Goal: Information Seeking & Learning: Learn about a topic

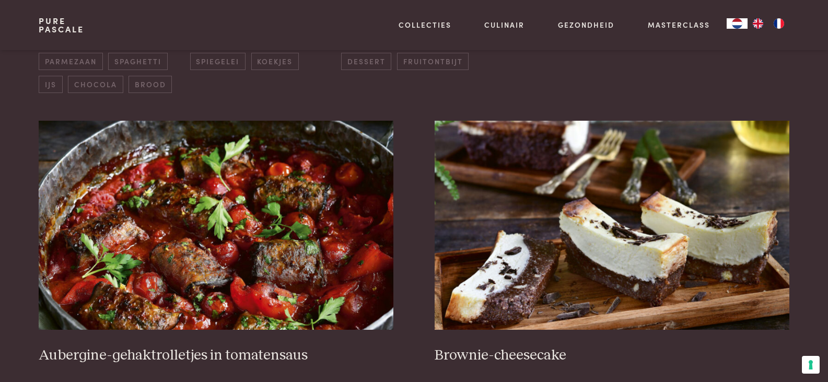
scroll to position [418, 0]
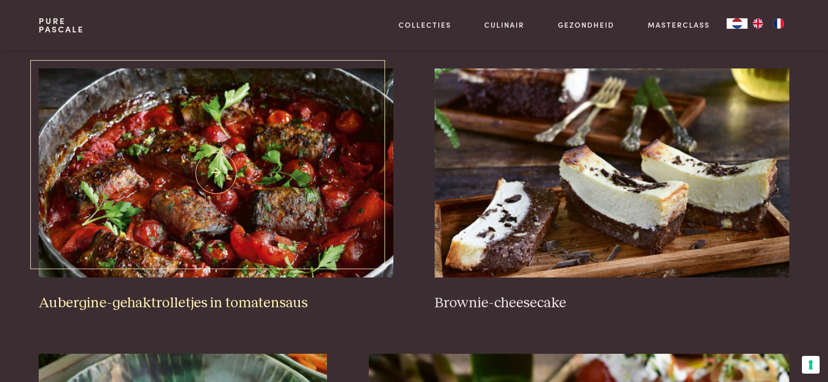
click at [298, 114] on img at bounding box center [216, 172] width 354 height 209
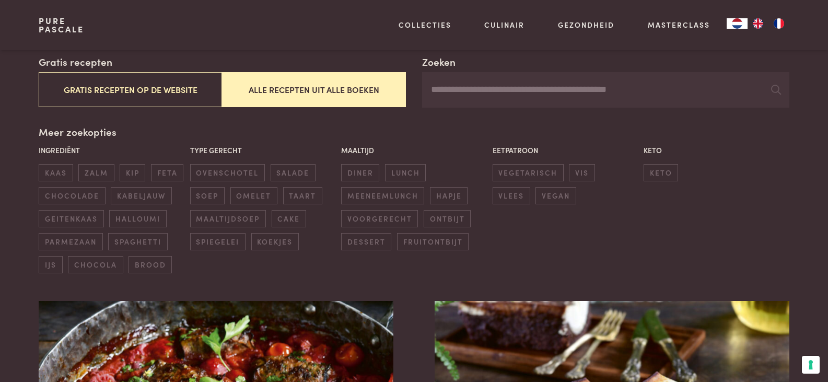
scroll to position [157, 0]
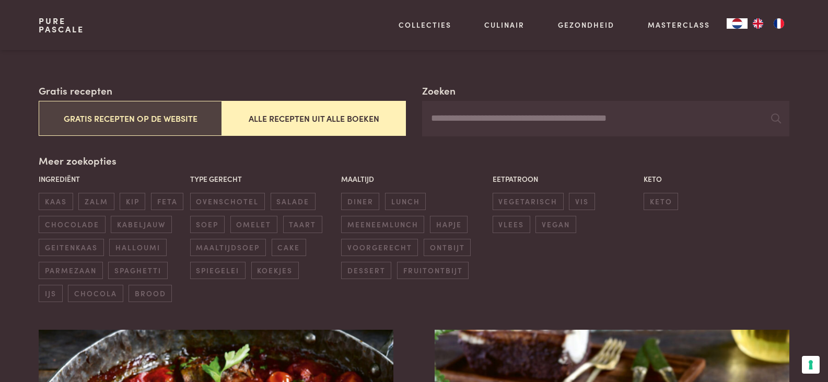
click at [149, 110] on button "Gratis recepten op de website" at bounding box center [130, 118] width 183 height 35
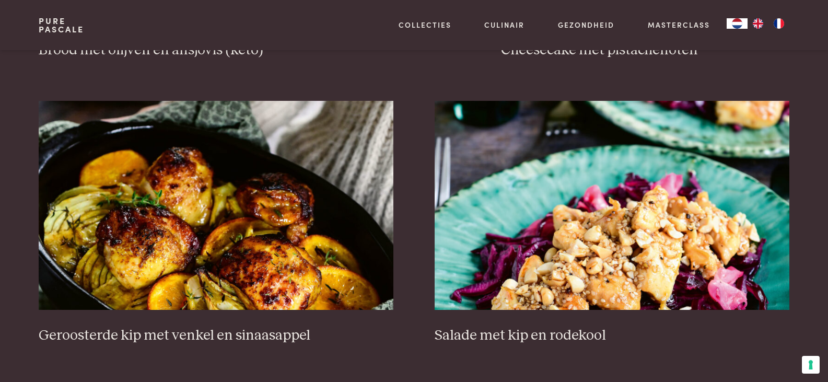
scroll to position [1285, 0]
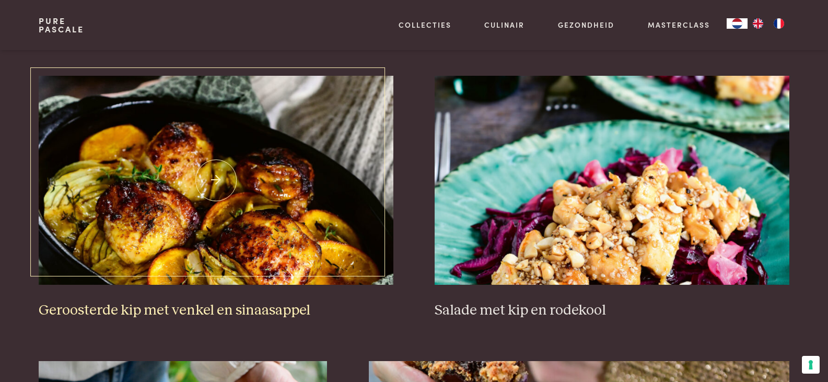
click at [226, 177] on img at bounding box center [216, 180] width 354 height 209
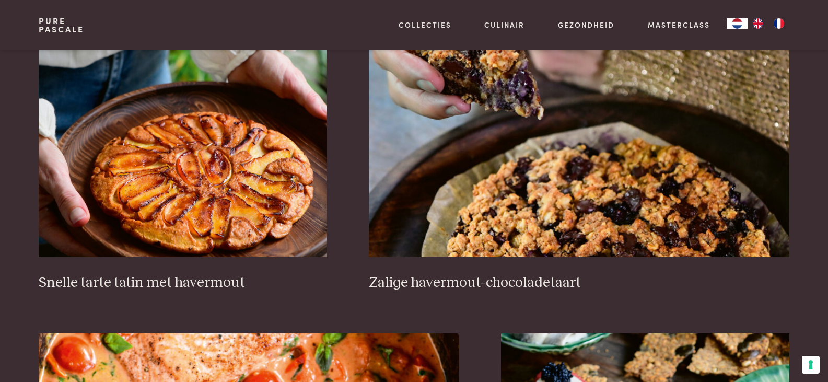
scroll to position [1599, 0]
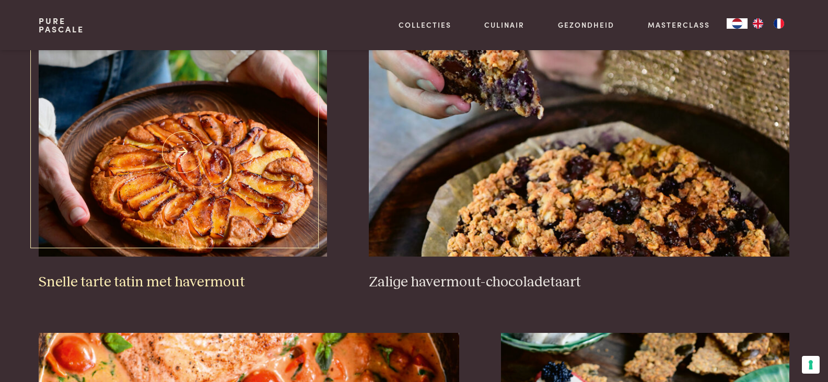
click at [235, 165] on img at bounding box center [183, 152] width 288 height 209
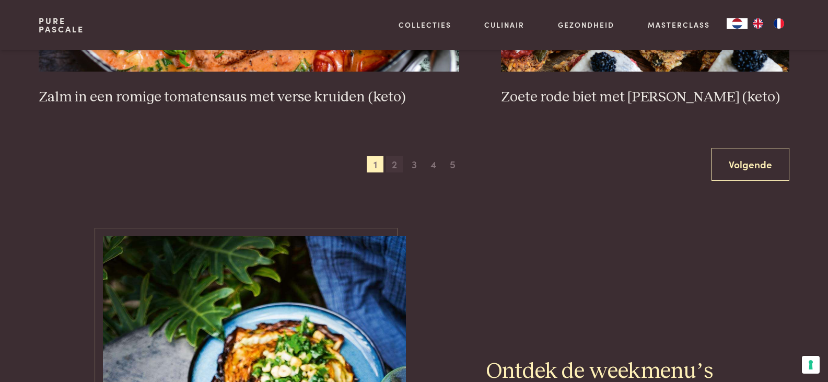
click at [401, 171] on span "2" at bounding box center [394, 164] width 17 height 17
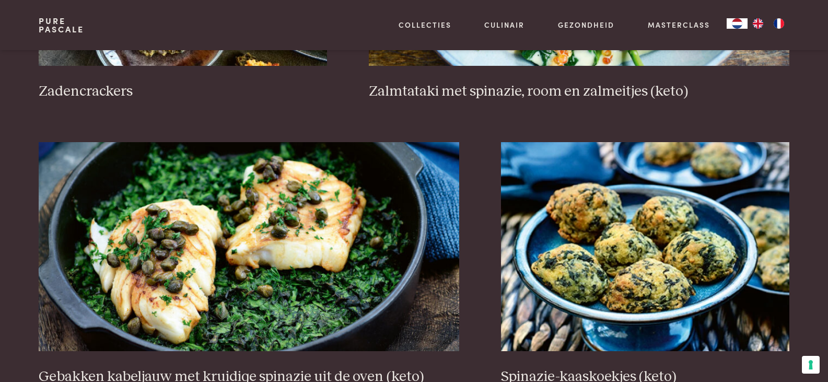
scroll to position [1808, 0]
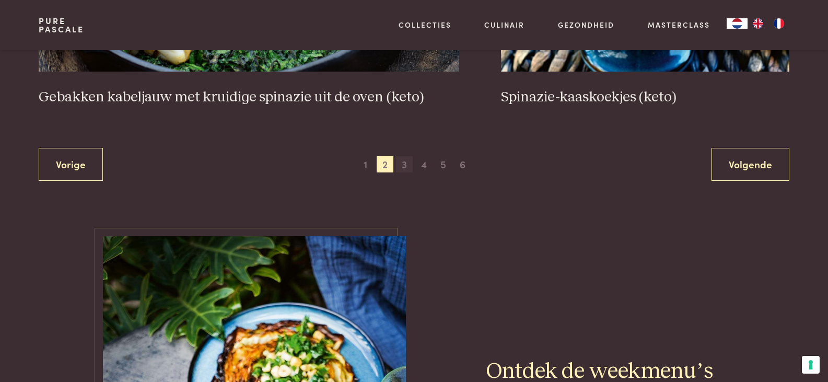
click at [409, 168] on span "3" at bounding box center [404, 164] width 17 height 17
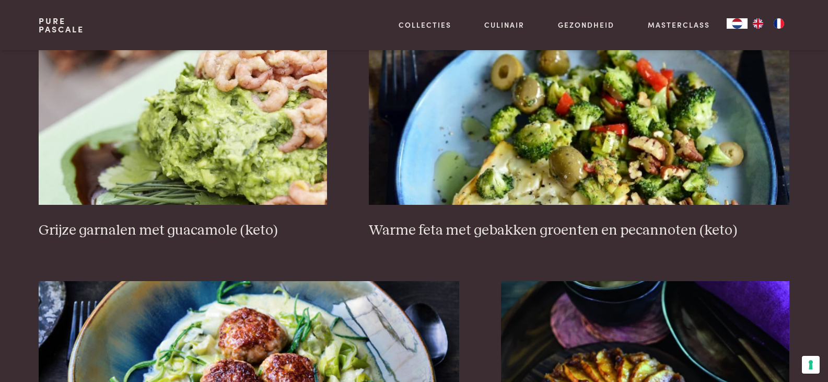
scroll to position [1703, 0]
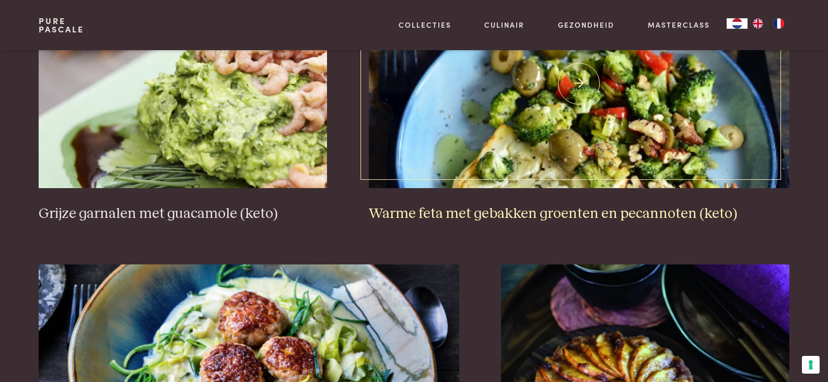
click at [638, 103] on img at bounding box center [579, 83] width 421 height 209
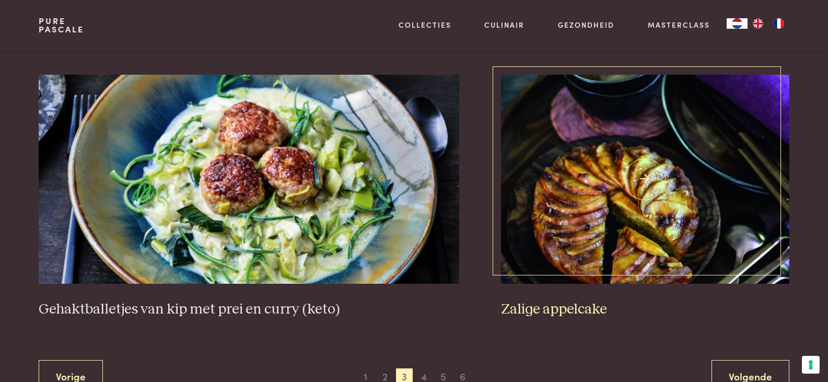
scroll to position [1912, 0]
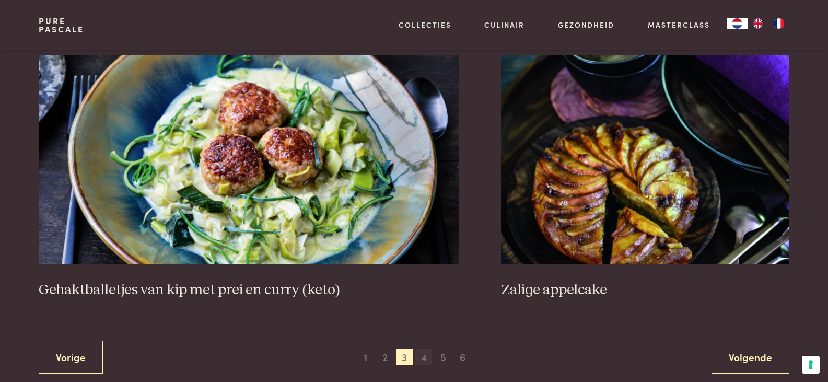
click at [422, 361] on span "4" at bounding box center [424, 357] width 17 height 17
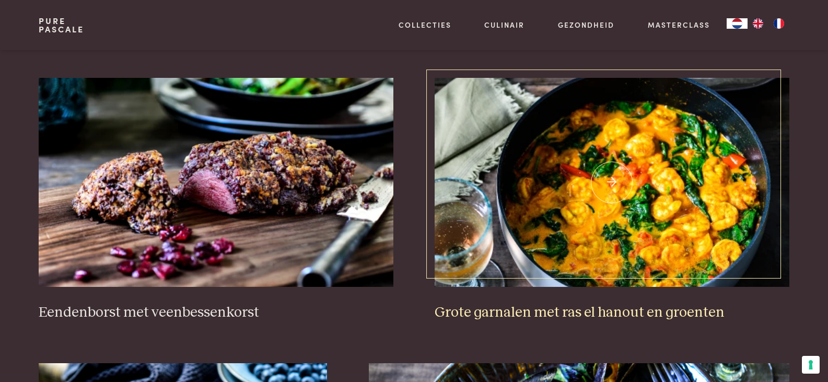
scroll to position [449, 0]
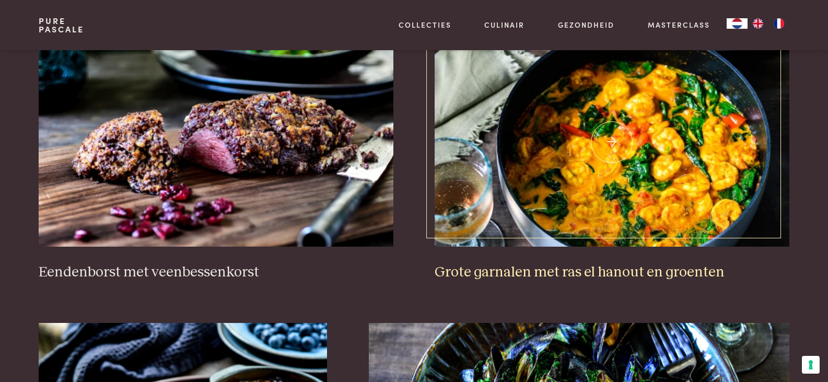
click at [656, 160] on img at bounding box center [612, 142] width 354 height 209
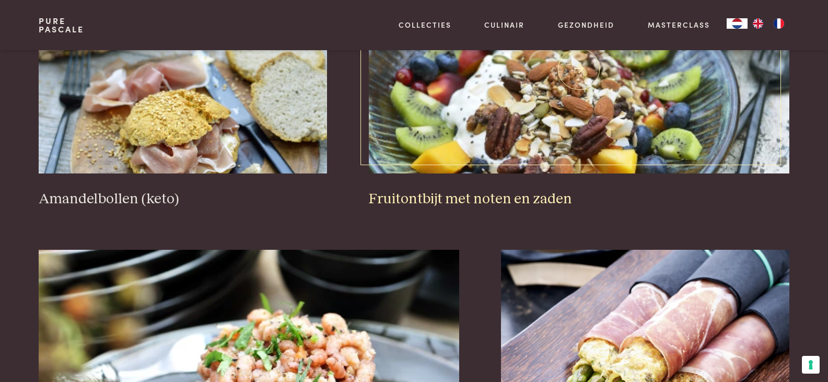
scroll to position [1703, 0]
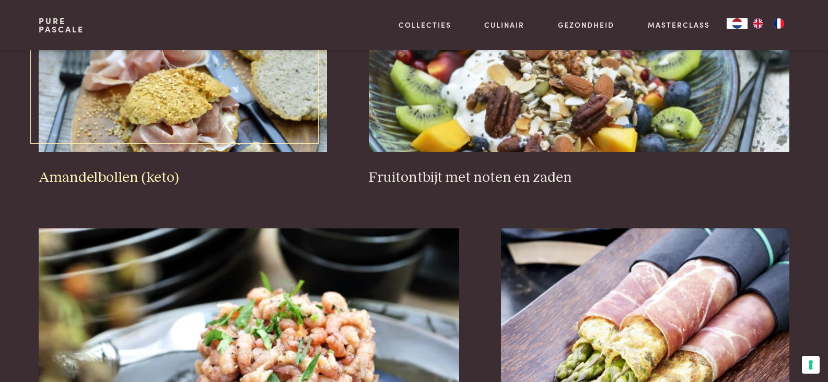
click at [215, 77] on img at bounding box center [183, 47] width 288 height 209
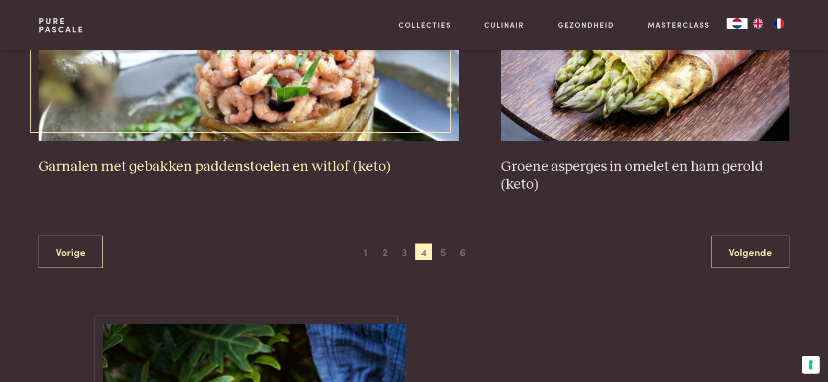
scroll to position [2069, 0]
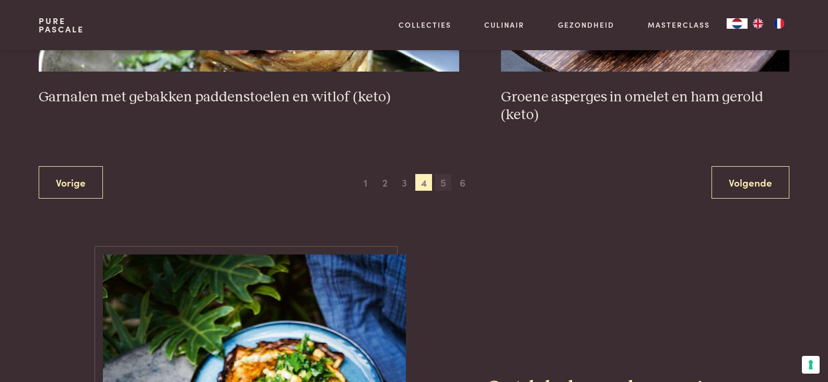
click at [447, 181] on span "5" at bounding box center [443, 182] width 17 height 17
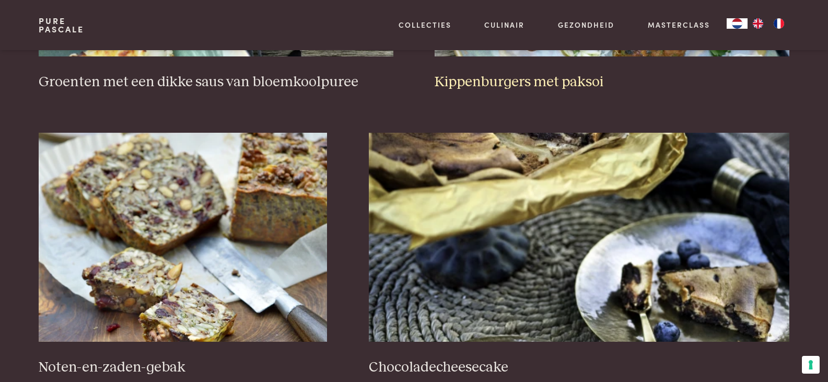
scroll to position [658, 0]
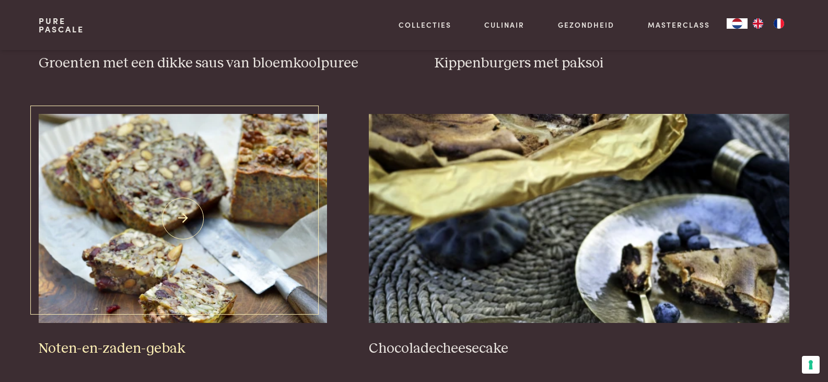
click at [166, 180] on img at bounding box center [183, 218] width 288 height 209
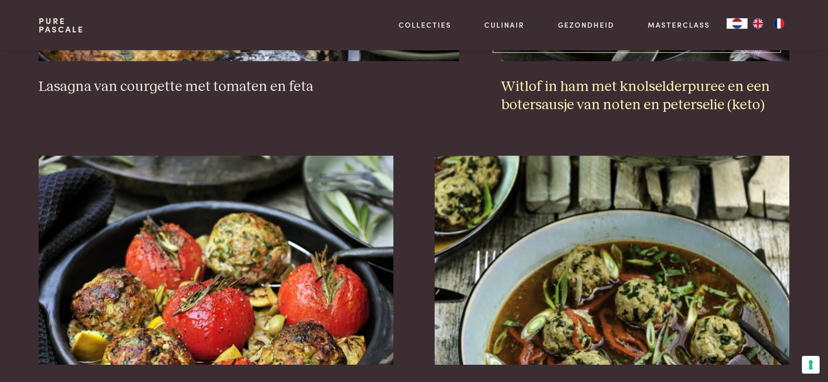
scroll to position [1233, 0]
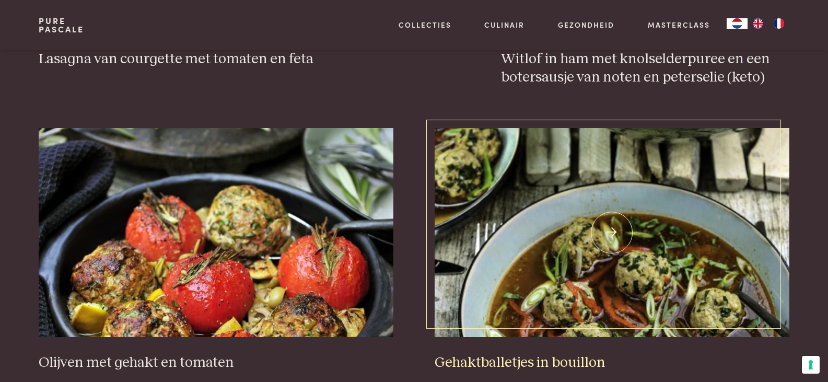
click at [644, 258] on img at bounding box center [612, 232] width 354 height 209
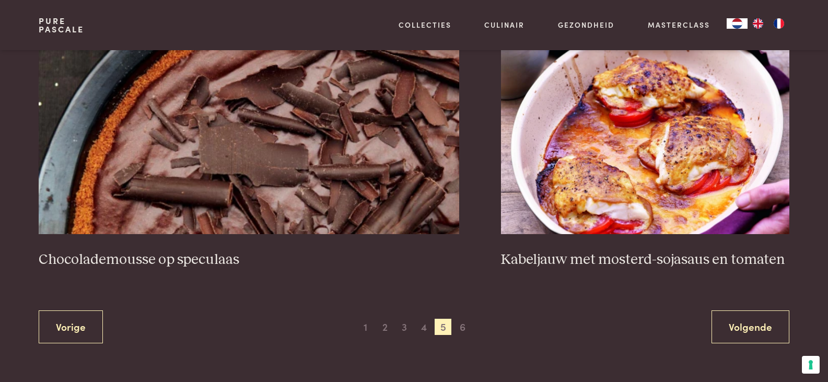
scroll to position [1912, 0]
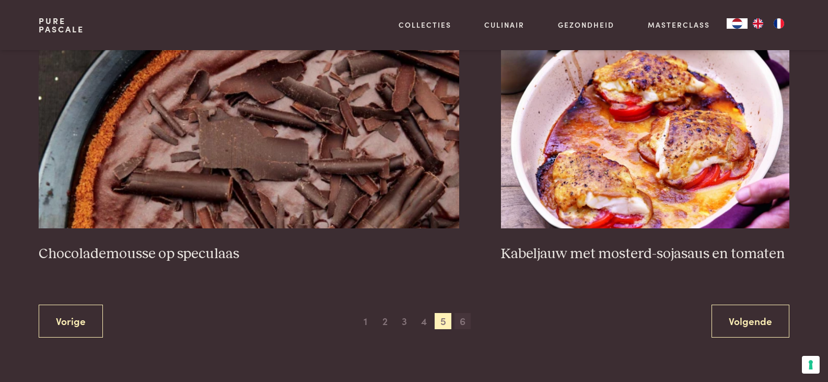
click at [469, 318] on span "6" at bounding box center [463, 321] width 17 height 17
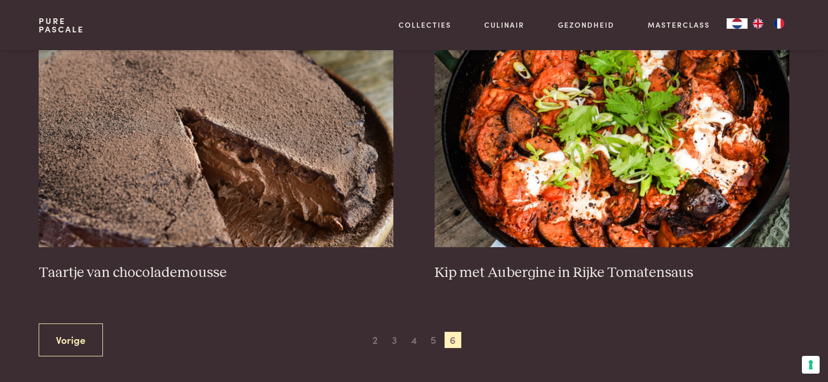
scroll to position [449, 0]
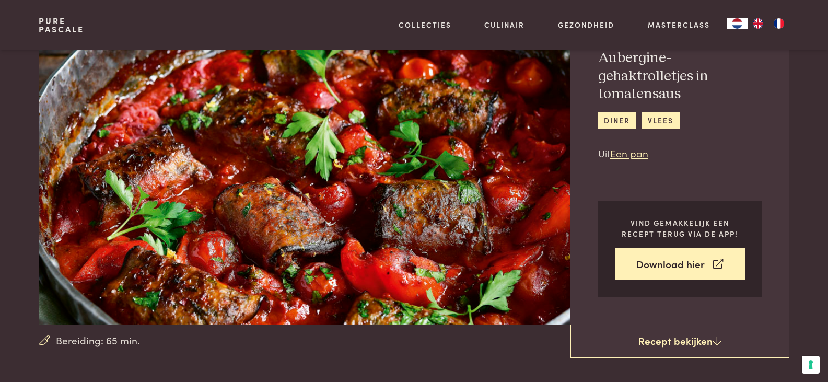
scroll to position [52, 0]
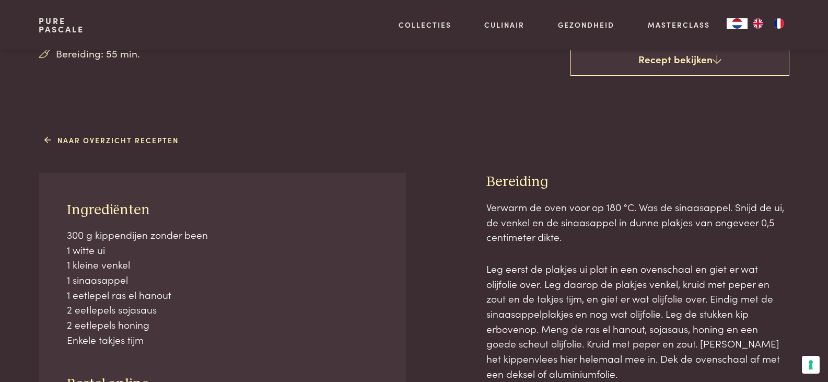
scroll to position [366, 0]
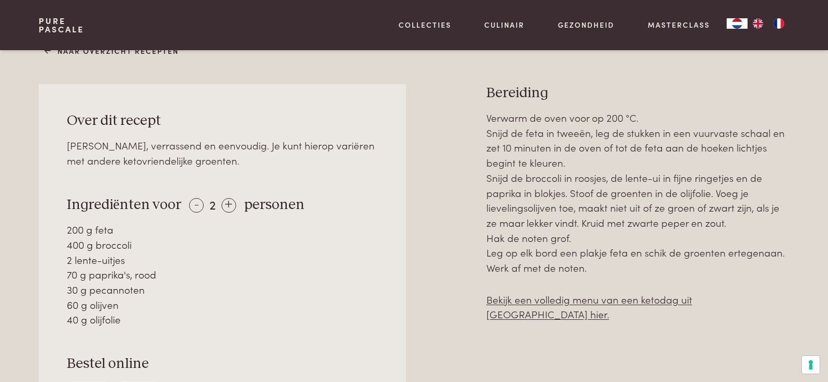
scroll to position [470, 0]
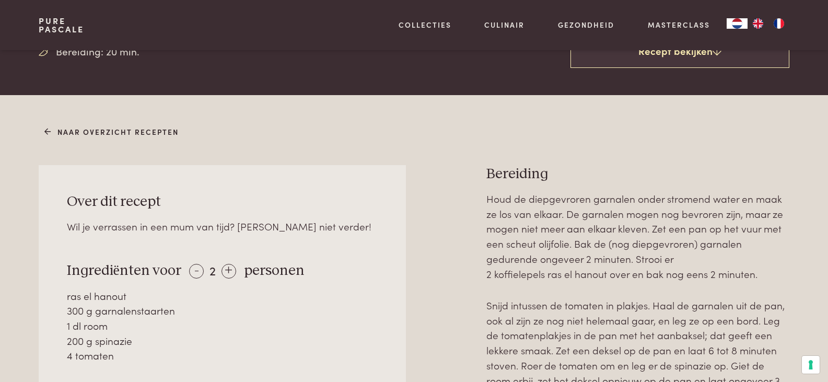
scroll to position [366, 0]
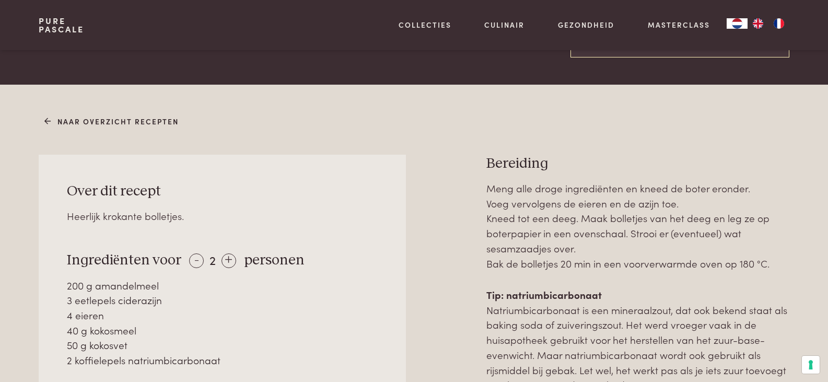
scroll to position [366, 0]
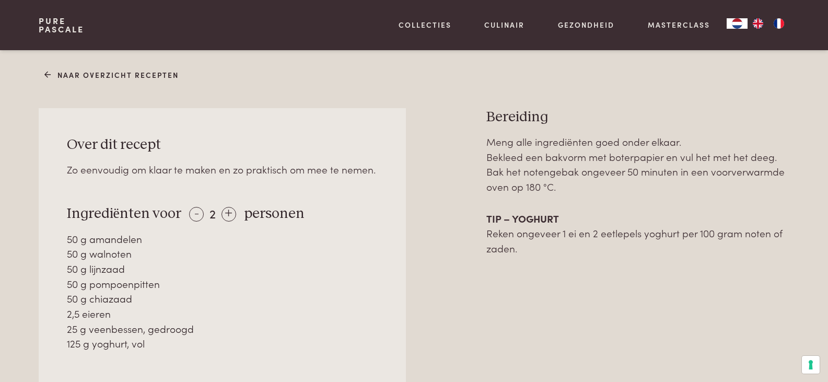
scroll to position [418, 0]
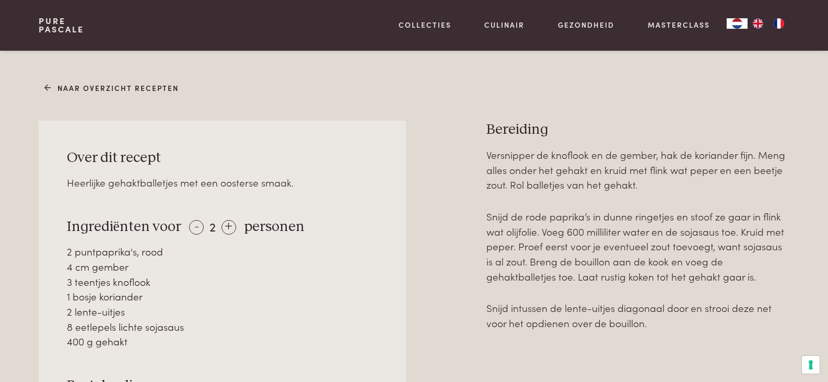
scroll to position [418, 0]
